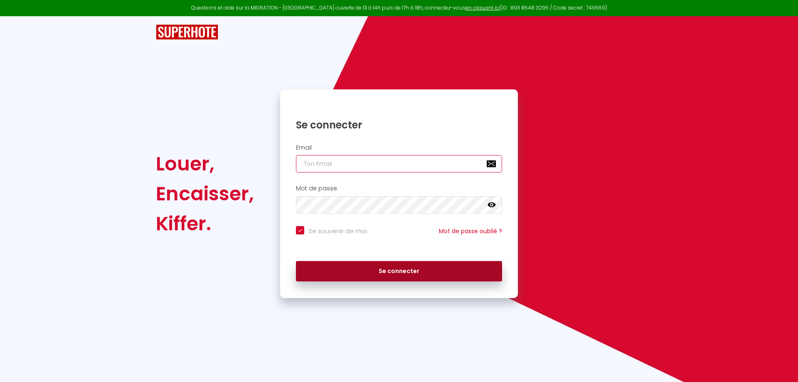
type input "[EMAIL_ADDRESS][DOMAIN_NAME]"
click at [400, 276] on button "Se connecter" at bounding box center [399, 271] width 206 height 21
checkbox input "true"
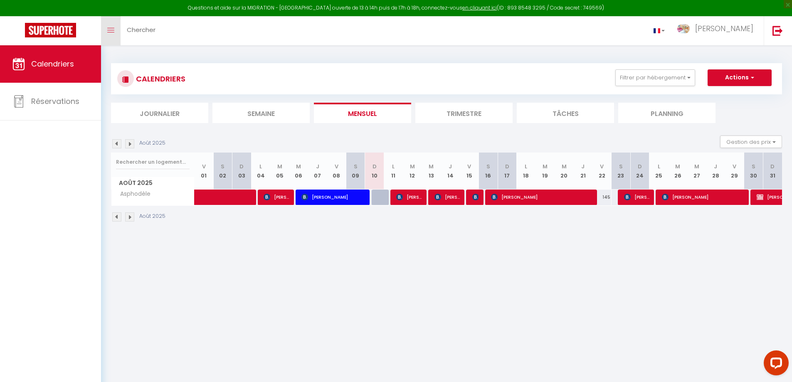
click at [112, 30] on span at bounding box center [110, 30] width 7 height 1
click at [279, 199] on span "[PERSON_NAME] TECHER" at bounding box center [276, 197] width 25 height 16
select select "OK"
select select "KO"
select select "0"
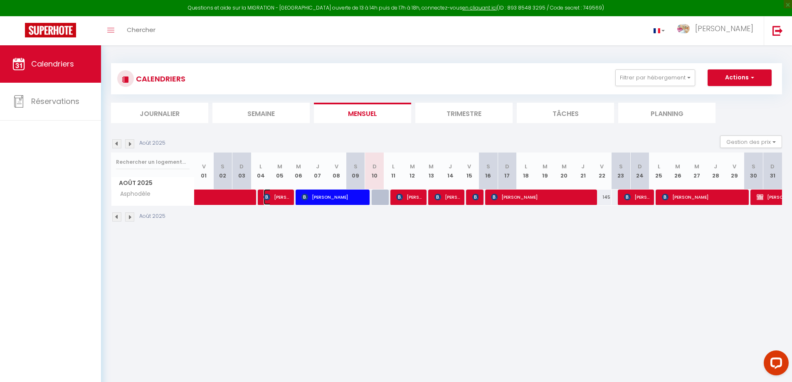
select select "0"
select select "1"
select select
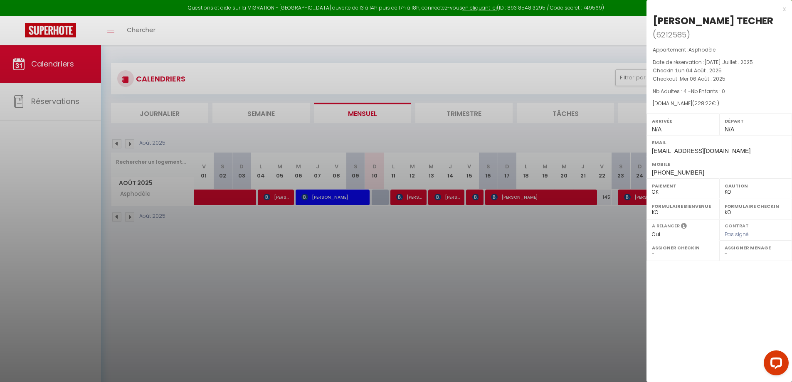
click at [320, 195] on div at bounding box center [396, 191] width 792 height 382
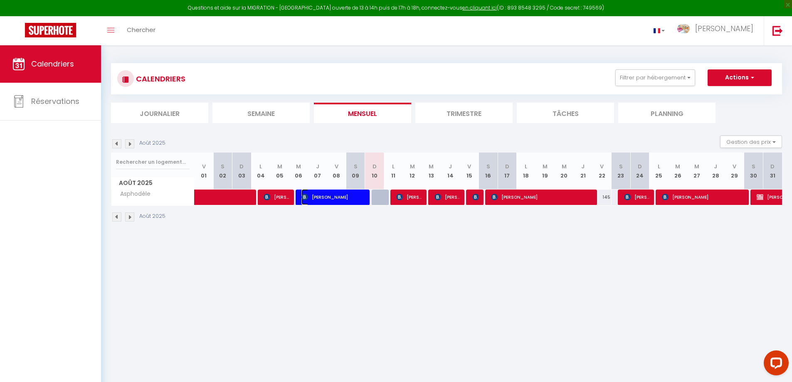
click at [321, 197] on span "[PERSON_NAME]" at bounding box center [333, 197] width 64 height 16
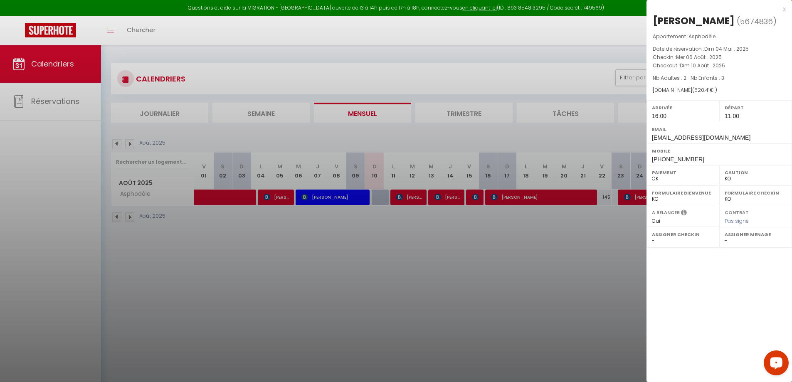
drag, startPoint x: 779, startPoint y: 360, endPoint x: 1536, endPoint y: 707, distance: 832.6
click at [779, 360] on icon "Open LiveChat chat widget" at bounding box center [776, 362] width 8 height 5
click at [516, 305] on div at bounding box center [396, 191] width 792 height 382
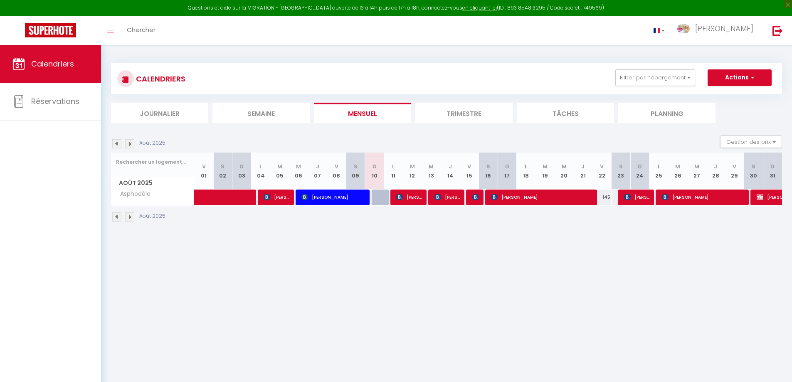
click at [530, 305] on body "Questions et aide sur la MIGRATION - [GEOGRAPHIC_DATA] ouverte de 13 à 14h puis…" at bounding box center [396, 236] width 792 height 382
click at [522, 291] on body "Questions et aide sur la MIGRATION - [GEOGRAPHIC_DATA] ouverte de 13 à 14h puis…" at bounding box center [396, 236] width 792 height 382
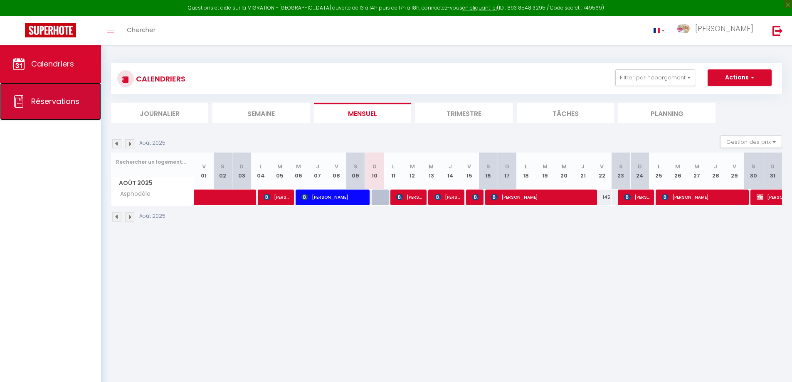
click at [62, 99] on span "Réservations" at bounding box center [55, 101] width 48 height 10
select select "not_cancelled"
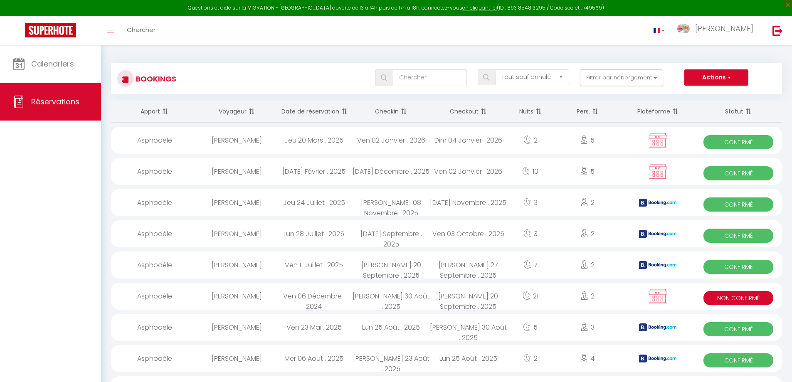
click at [781, 78] on div "Actions Nouvelle Réservation Exporter les réservations Importer les réservations" at bounding box center [730, 77] width 102 height 17
click at [732, 72] on button "Actions" at bounding box center [716, 77] width 64 height 17
click at [732, 74] on button "Actions" at bounding box center [716, 77] width 64 height 17
click at [732, 78] on button "Actions" at bounding box center [716, 77] width 64 height 17
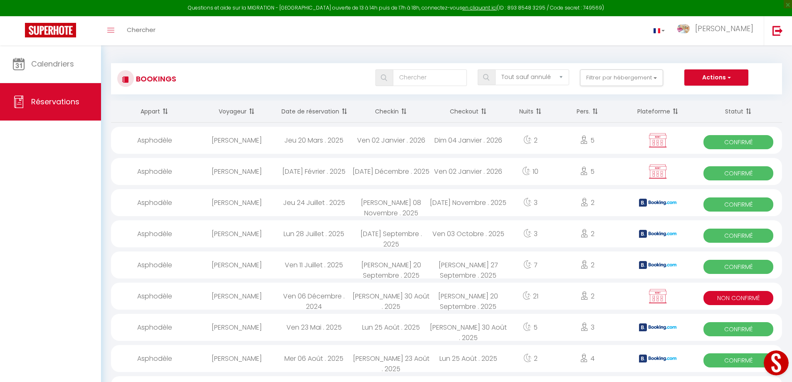
click at [662, 203] on img at bounding box center [657, 203] width 37 height 8
select select "OK"
select select "KO"
select select "1"
select select "0"
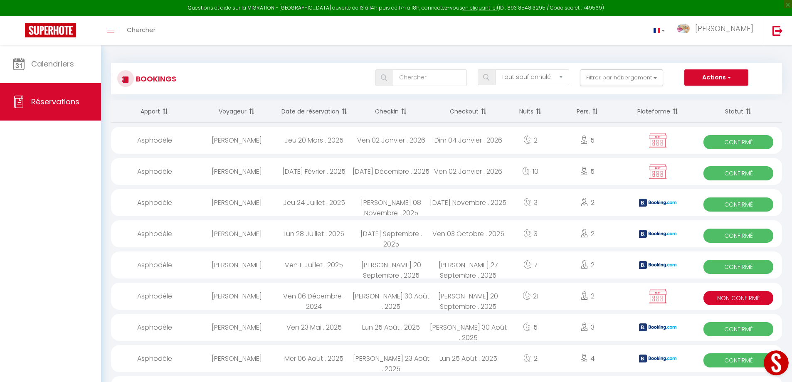
select select "1"
select select
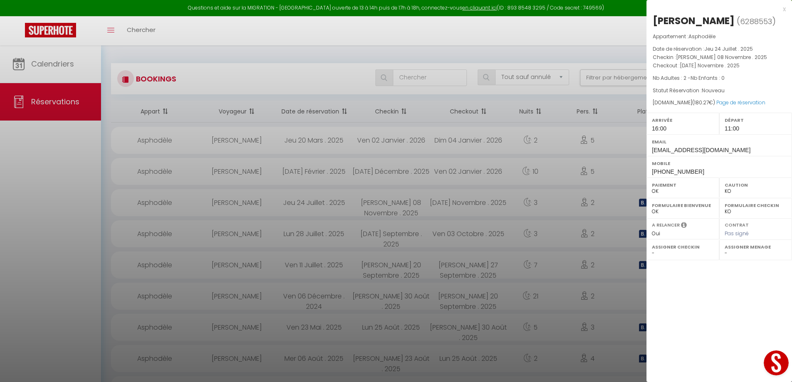
click at [259, 34] on div at bounding box center [396, 191] width 792 height 382
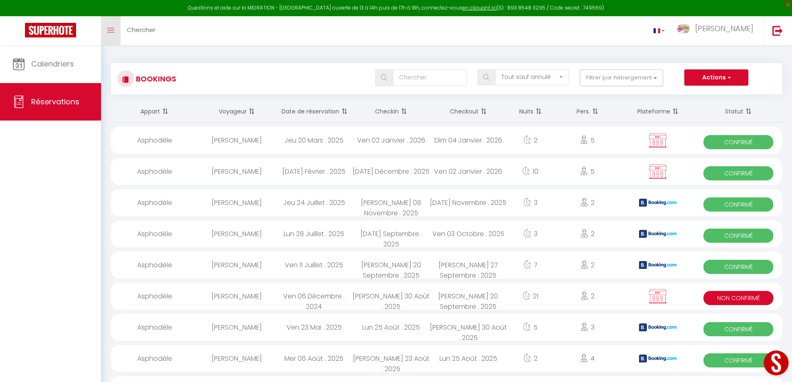
click at [108, 29] on icon "Toggle menubar" at bounding box center [110, 30] width 7 height 5
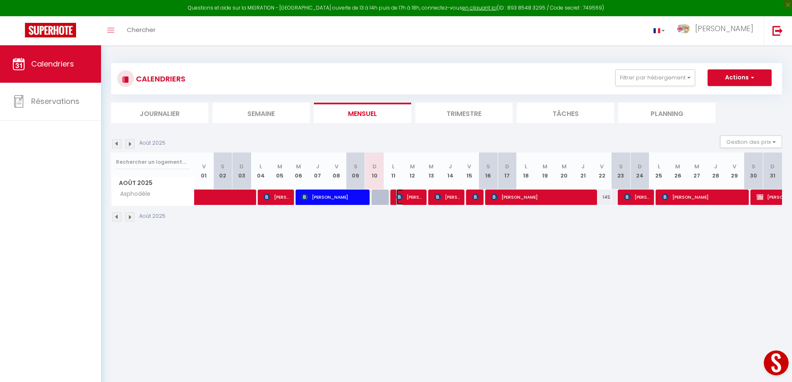
click at [404, 195] on span "[PERSON_NAME]" at bounding box center [408, 197] width 25 height 16
select select "OK"
select select "KO"
select select "1"
select select "0"
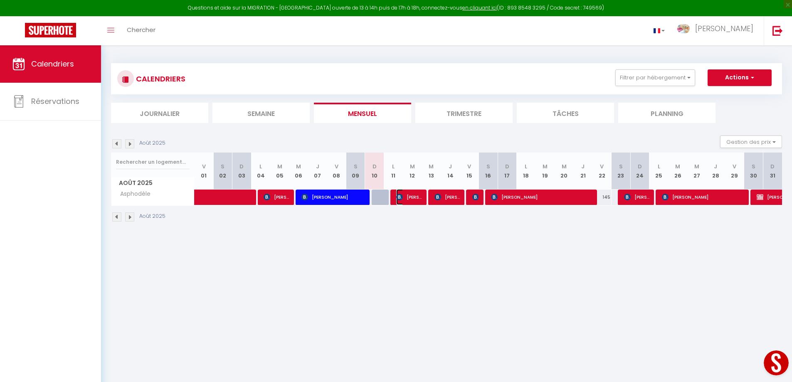
select select "1"
select select
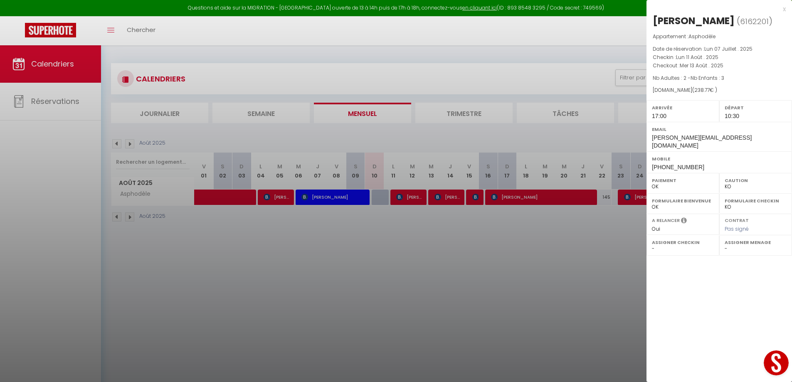
click at [782, 10] on div "x" at bounding box center [715, 9] width 139 height 10
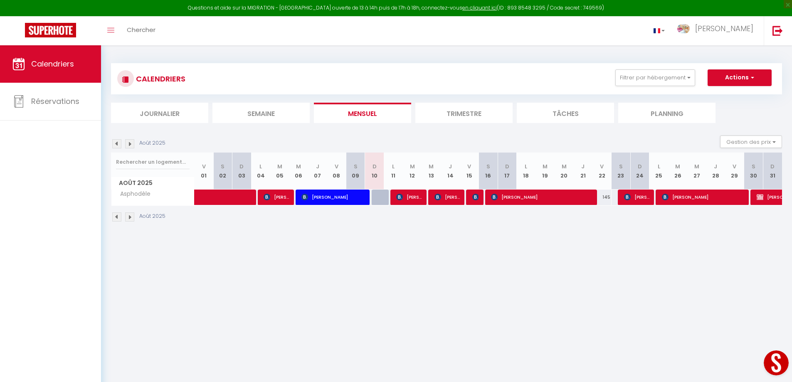
click at [184, 115] on li "Journalier" at bounding box center [159, 113] width 97 height 20
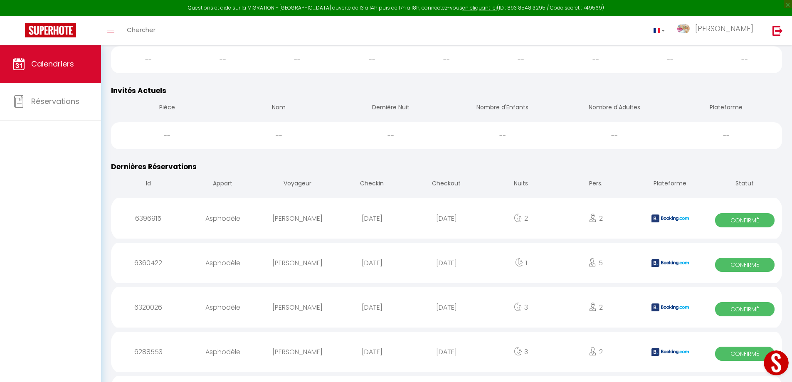
scroll to position [249, 0]
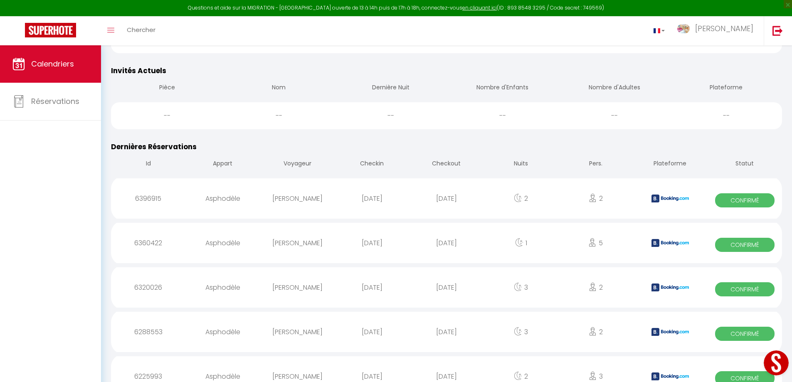
click at [300, 244] on div "[PERSON_NAME]" at bounding box center [297, 242] width 74 height 27
select select "0"
select select "1"
select select
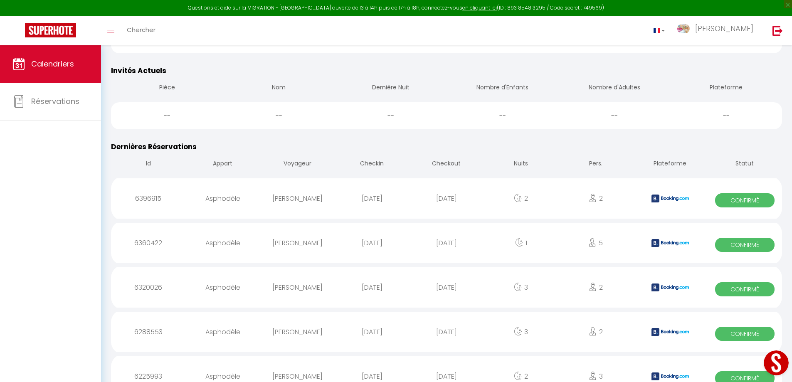
select select
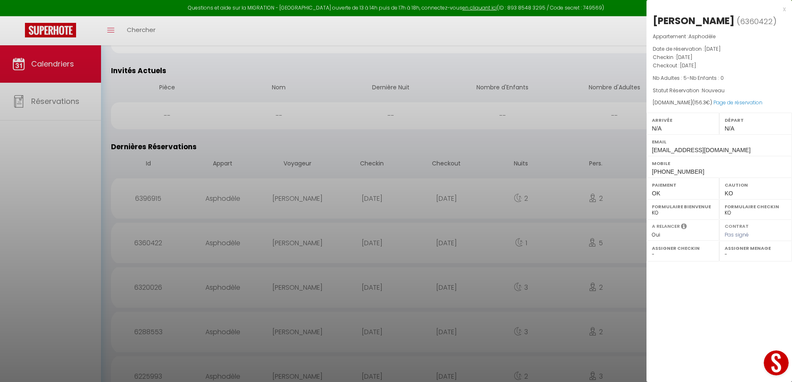
select select "10084"
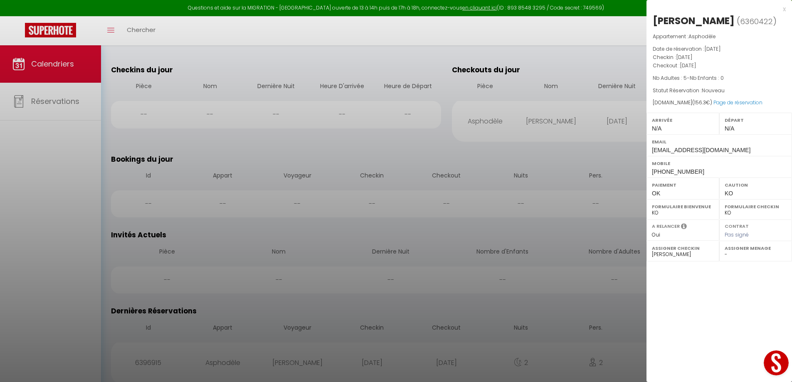
scroll to position [0, 0]
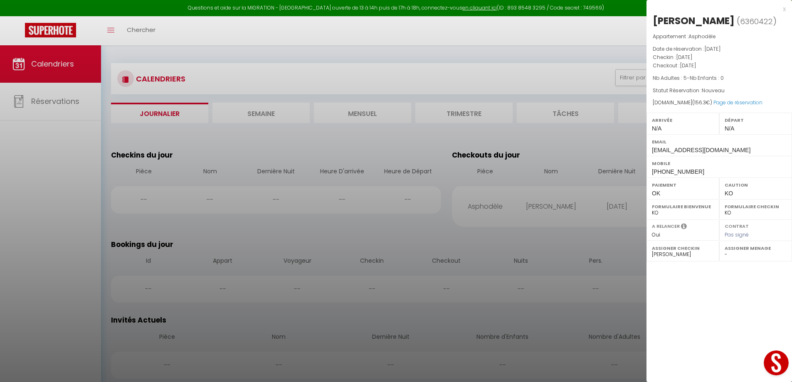
click at [543, 204] on div at bounding box center [396, 191] width 792 height 382
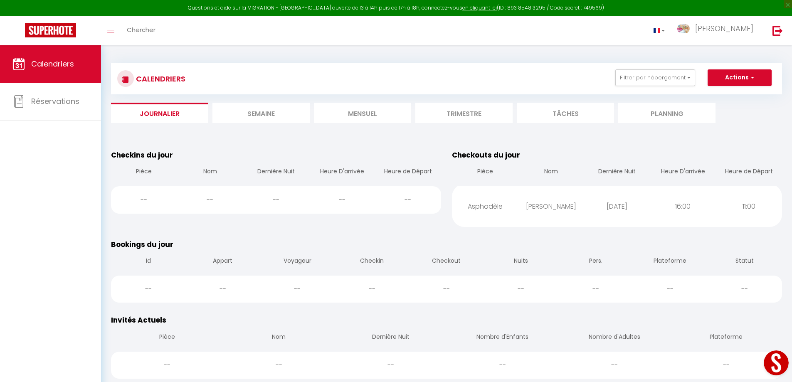
click at [521, 212] on div "[PERSON_NAME]" at bounding box center [551, 206] width 66 height 27
select select
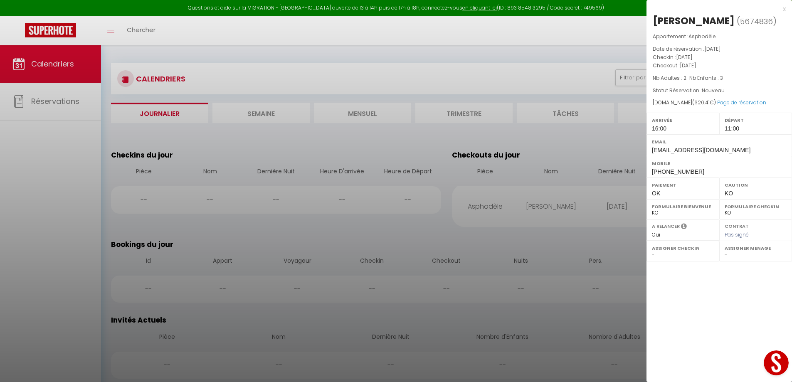
click at [39, 100] on div at bounding box center [396, 191] width 792 height 382
